Goal: Transaction & Acquisition: Purchase product/service

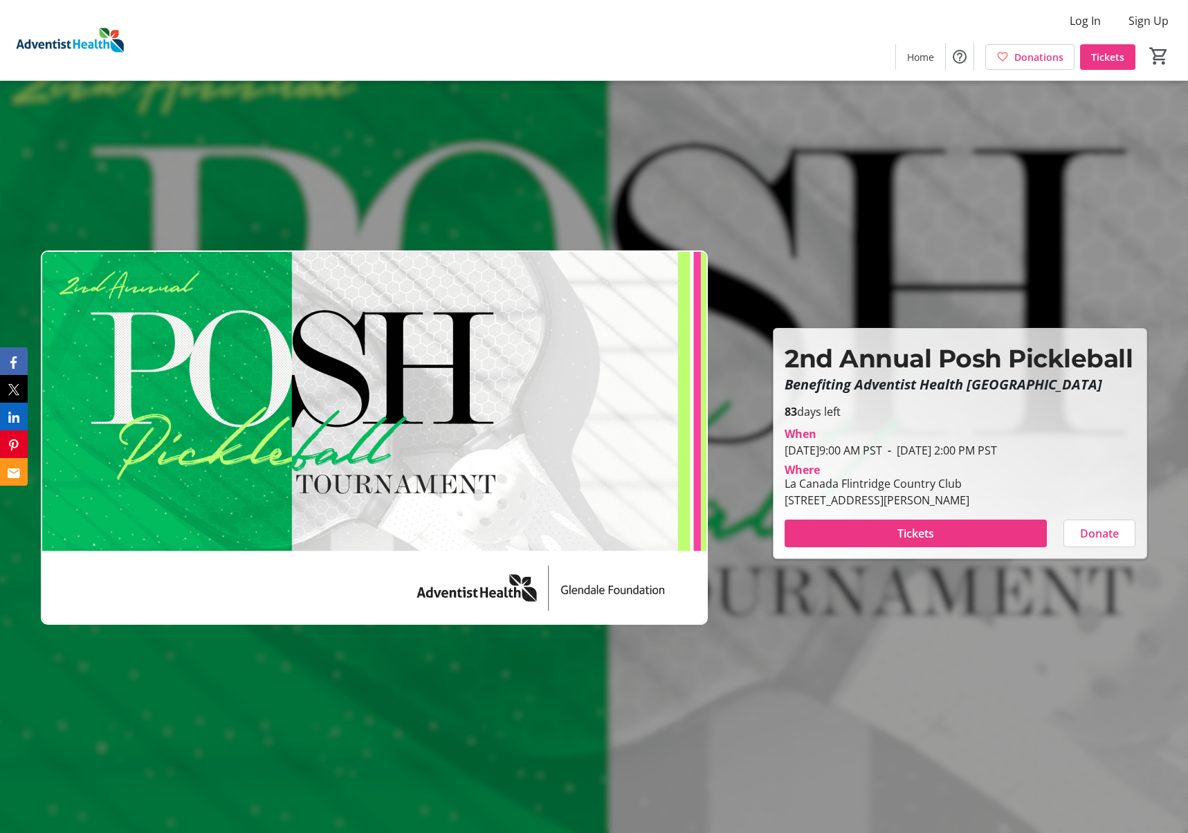
click at [479, 320] on img at bounding box center [374, 438] width 667 height 375
click at [1033, 53] on span "Donations" at bounding box center [1039, 57] width 49 height 15
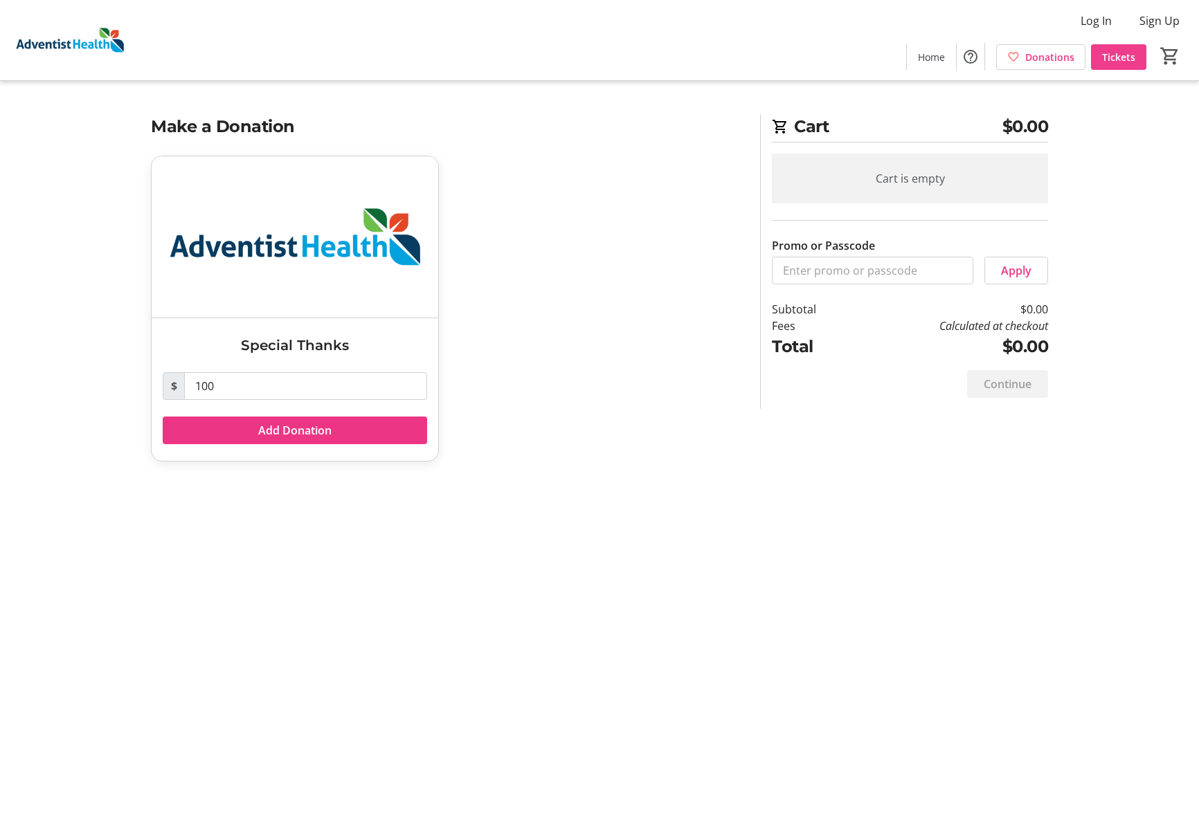
click at [1108, 53] on span "Tickets" at bounding box center [1118, 57] width 33 height 15
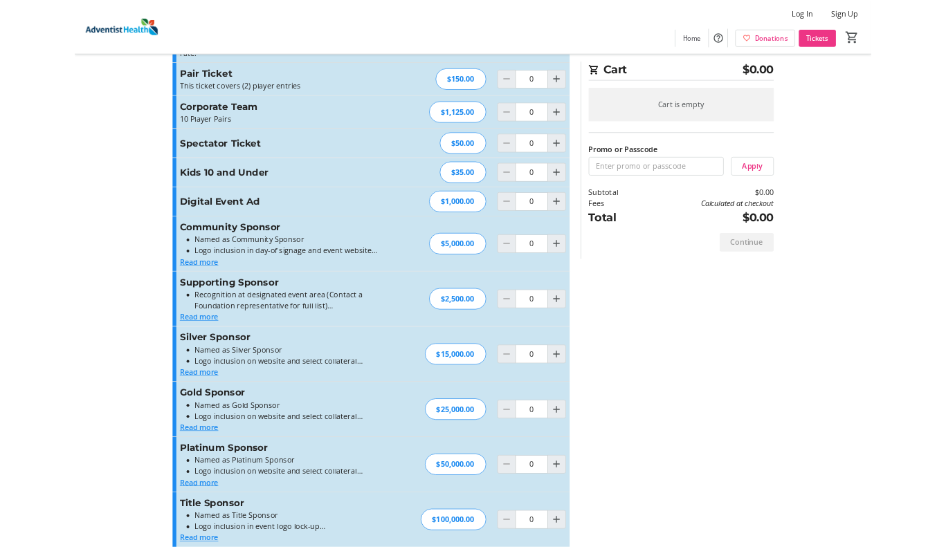
scroll to position [84, 0]
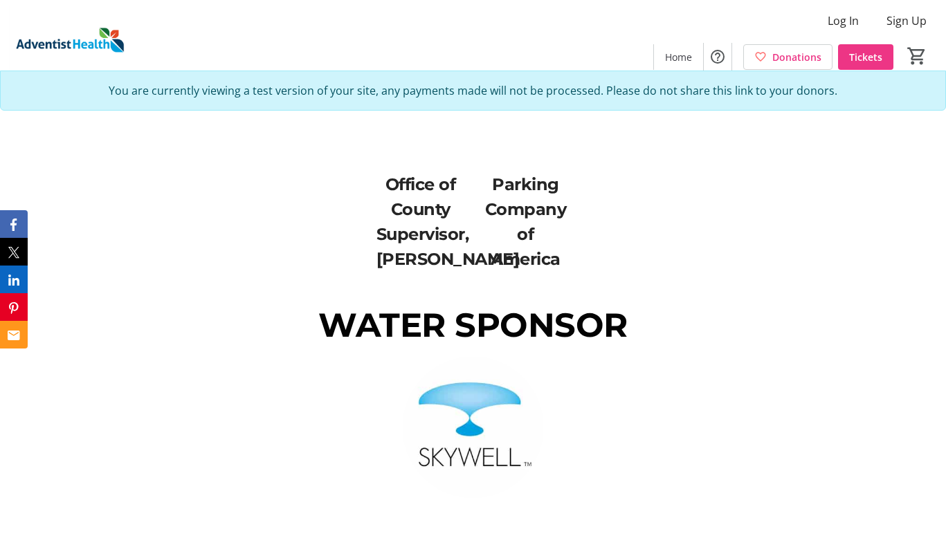
scroll to position [2284, 0]
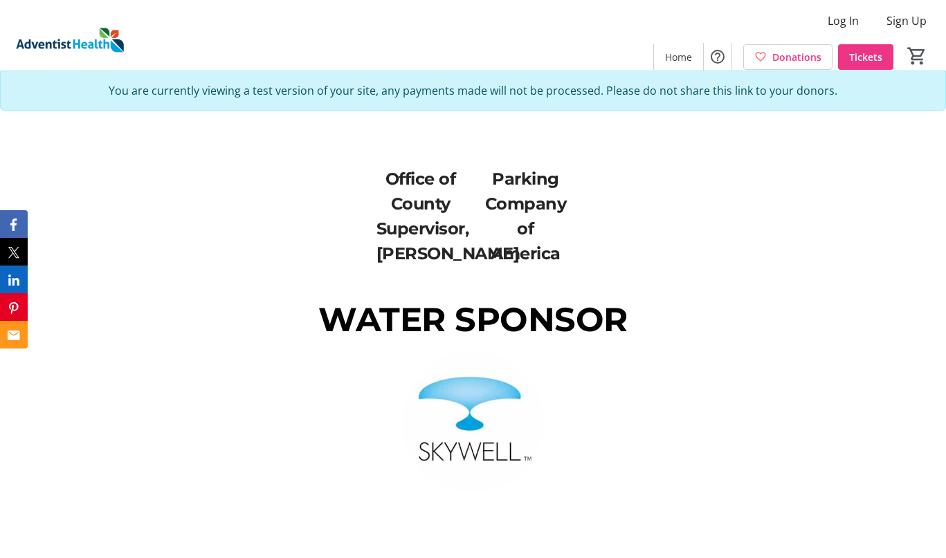
click at [349, 265] on div "Office of County Supervisor, Kathryn Barger Parking Company of America" at bounding box center [473, 181] width 630 height 238
